Goal: Task Accomplishment & Management: Manage account settings

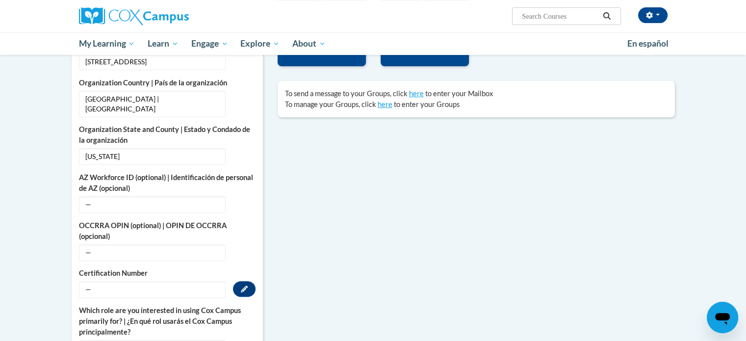
click at [92, 281] on span "—" at bounding box center [152, 289] width 147 height 17
click at [103, 281] on span "—" at bounding box center [152, 289] width 147 height 17
click at [236, 281] on button "Edit" at bounding box center [244, 289] width 23 height 16
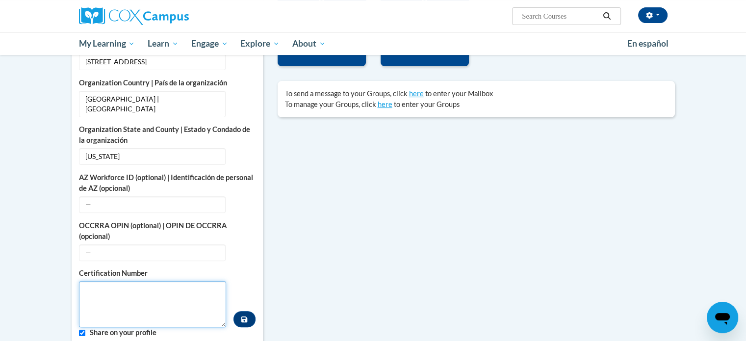
click at [145, 281] on textarea "Custom profile fields" at bounding box center [153, 304] width 148 height 46
type textarea "893557"
click at [241, 311] on button "Custom profile fields" at bounding box center [244, 319] width 22 height 16
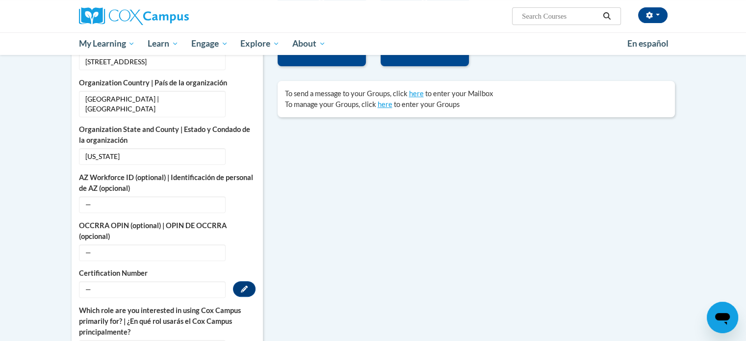
scroll to position [392, 0]
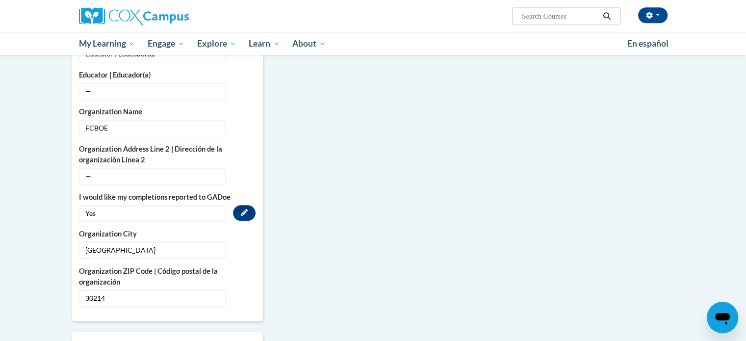
scroll to position [539, 0]
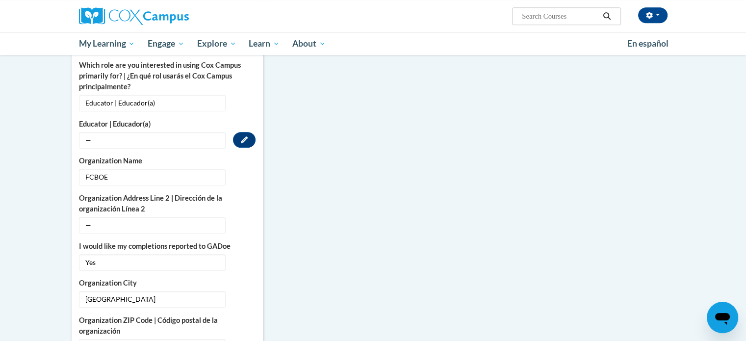
click at [132, 132] on span "—" at bounding box center [152, 140] width 147 height 17
click at [244, 136] on icon "Custom profile fields" at bounding box center [244, 139] width 7 height 7
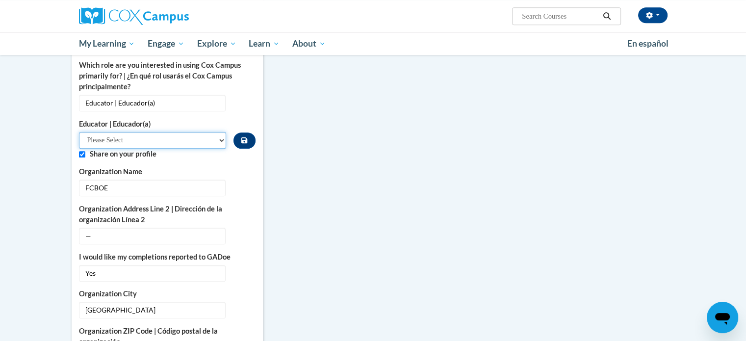
click at [153, 132] on select "Please Select Early Learning/Daycare Teacher/Family Home Care Provider | Maestr…" at bounding box center [153, 140] width 148 height 17
select select "8e40623d-54d0-45cd-9f92-5df65cd3f8cf"
click at [79, 132] on select "Please Select Early Learning/Daycare Teacher/Family Home Care Provider | Maestr…" at bounding box center [153, 140] width 148 height 17
click at [245, 137] on icon "Custom profile fields" at bounding box center [244, 140] width 6 height 6
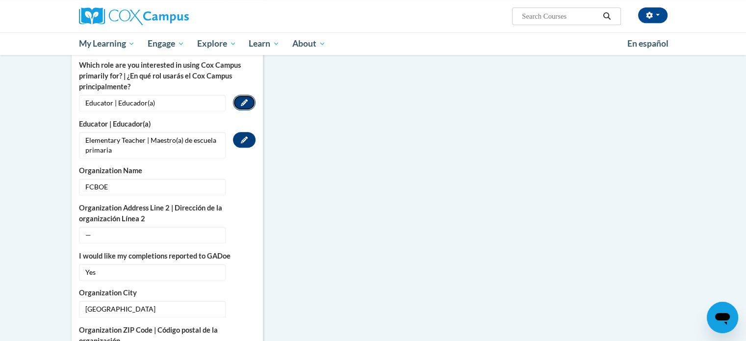
click at [246, 96] on button "Edit" at bounding box center [244, 103] width 23 height 16
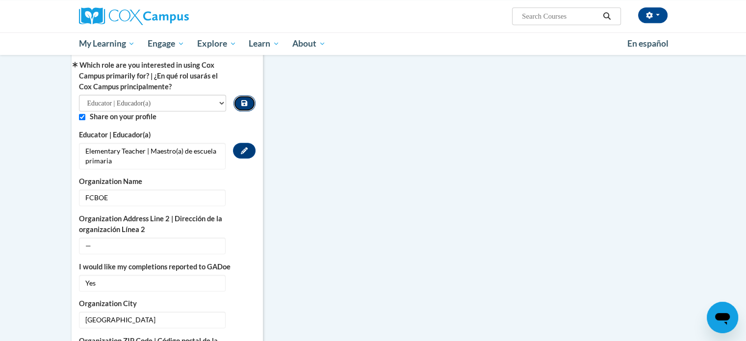
click at [241, 95] on button "Custom profile fields" at bounding box center [244, 103] width 22 height 16
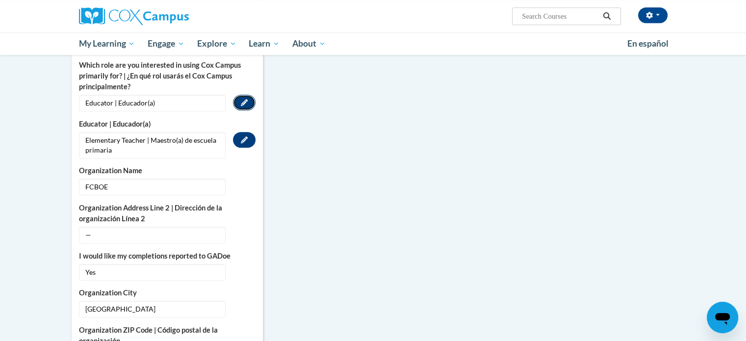
click at [241, 99] on icon "Custom profile fields" at bounding box center [244, 102] width 7 height 7
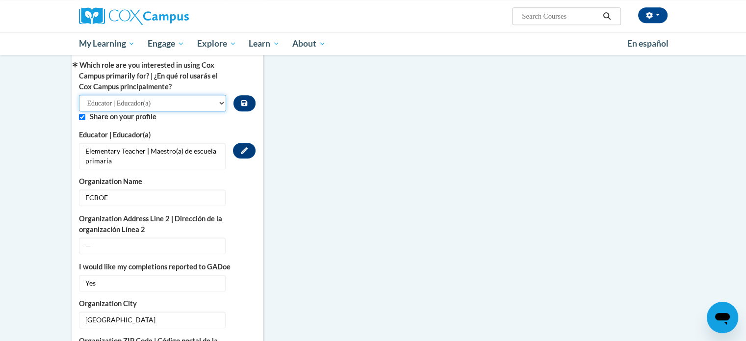
click at [216, 95] on select "Please Select College/University | Colegio/Universidad Community/Nonprofit Part…" at bounding box center [153, 103] width 148 height 17
click at [79, 95] on select "Please Select College/University | Colegio/Universidad Community/Nonprofit Part…" at bounding box center [153, 103] width 148 height 17
click at [242, 100] on icon "Custom profile fields" at bounding box center [244, 103] width 6 height 6
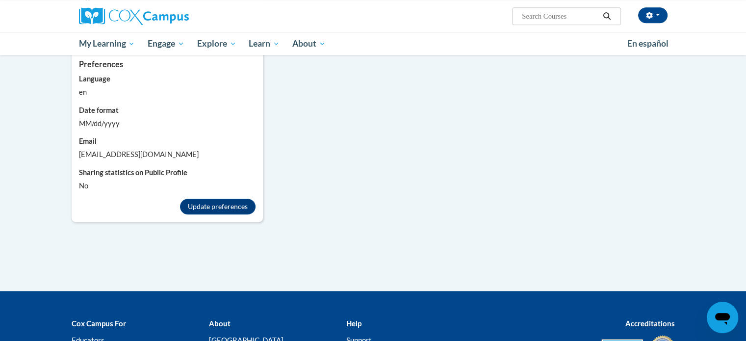
scroll to position [588, 0]
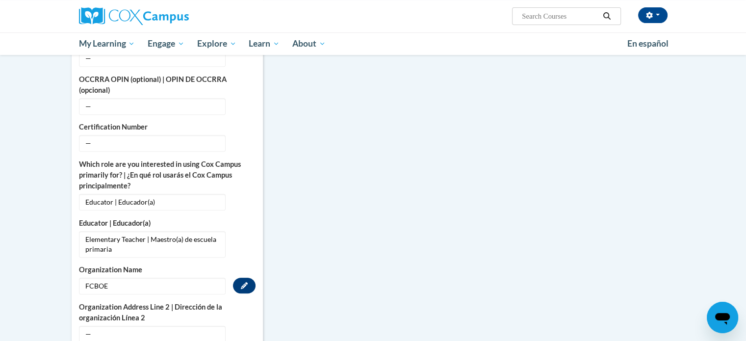
scroll to position [391, 0]
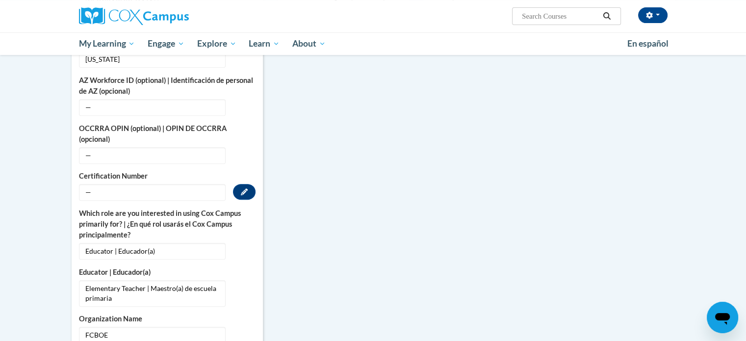
click at [108, 184] on span "—" at bounding box center [152, 192] width 147 height 17
click at [238, 184] on button "Edit" at bounding box center [244, 192] width 23 height 16
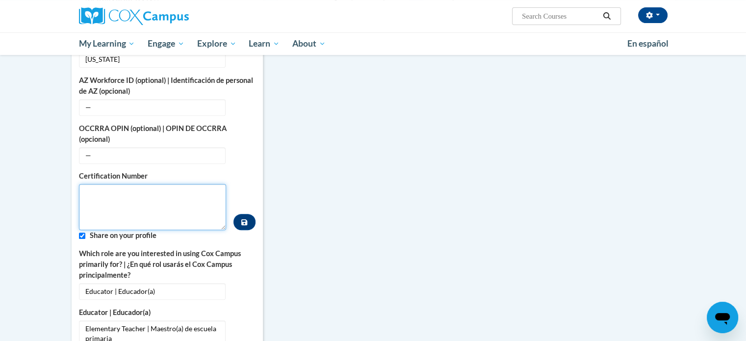
click at [137, 189] on textarea "Custom profile fields" at bounding box center [153, 207] width 148 height 46
type textarea "893557"
click at [246, 216] on button "Custom profile fields" at bounding box center [244, 222] width 22 height 16
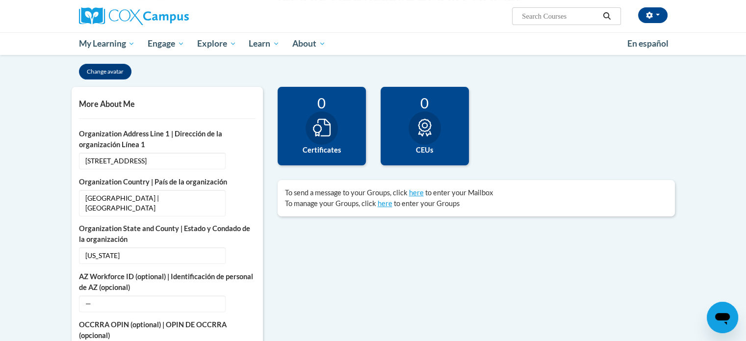
scroll to position [48, 0]
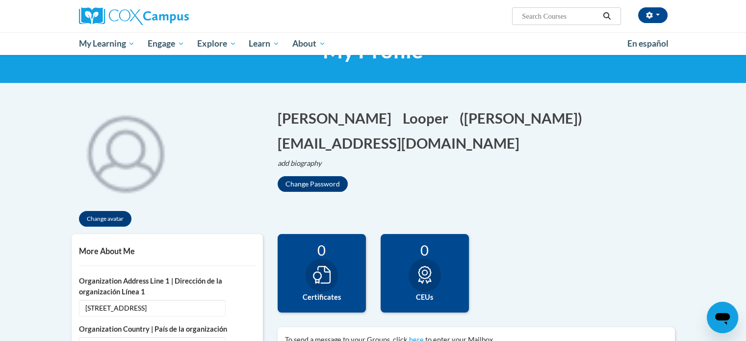
scroll to position [146, 0]
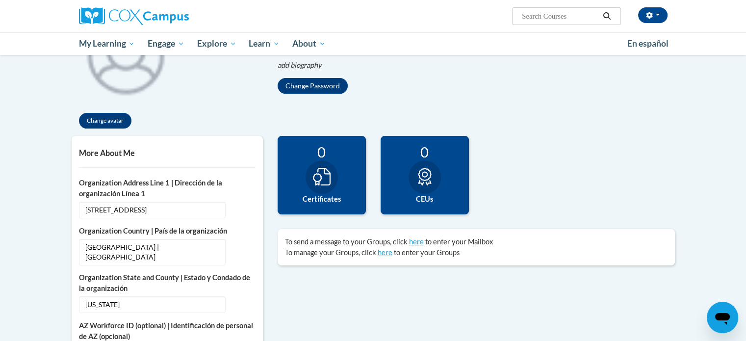
click at [324, 165] on div at bounding box center [321, 176] width 32 height 33
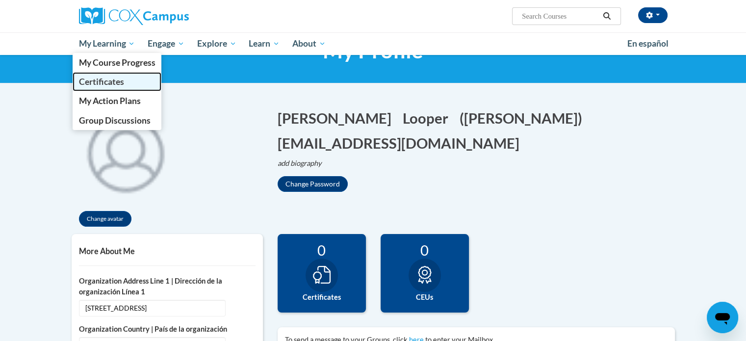
click at [111, 78] on span "Certificates" at bounding box center [100, 81] width 45 height 10
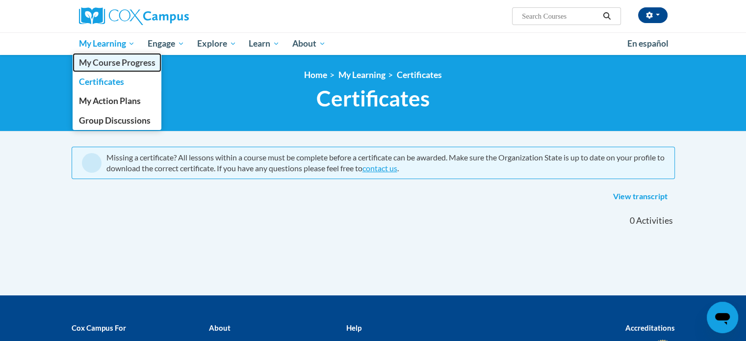
click at [115, 59] on span "My Course Progress" at bounding box center [116, 62] width 76 height 10
